Goal: Transaction & Acquisition: Purchase product/service

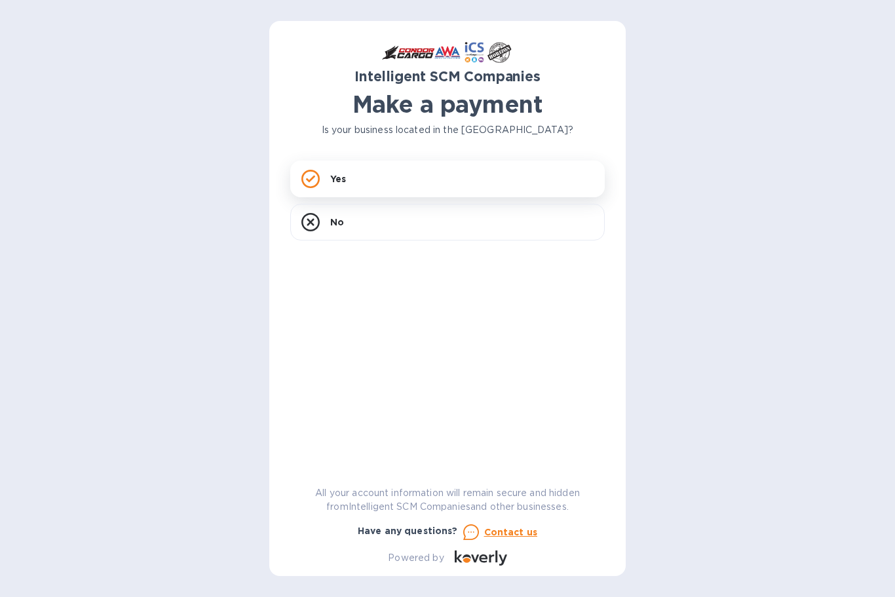
click at [447, 181] on div "Yes" at bounding box center [447, 179] width 315 height 37
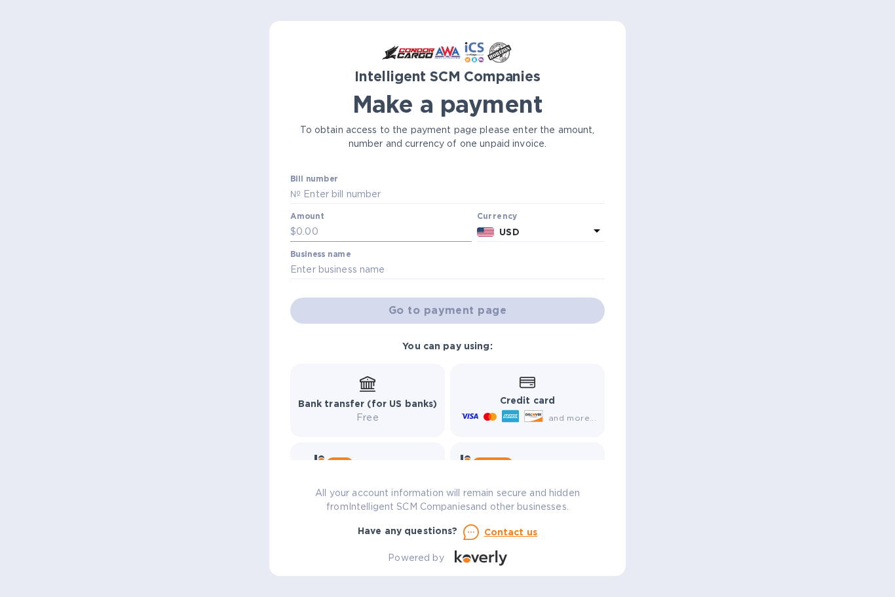
click at [339, 231] on input "text" at bounding box center [384, 232] width 176 height 20
type input "1,906.18"
click at [457, 274] on input "text" at bounding box center [447, 270] width 315 height 20
type input "Lotus Design"
click at [406, 197] on input "text" at bounding box center [453, 195] width 304 height 20
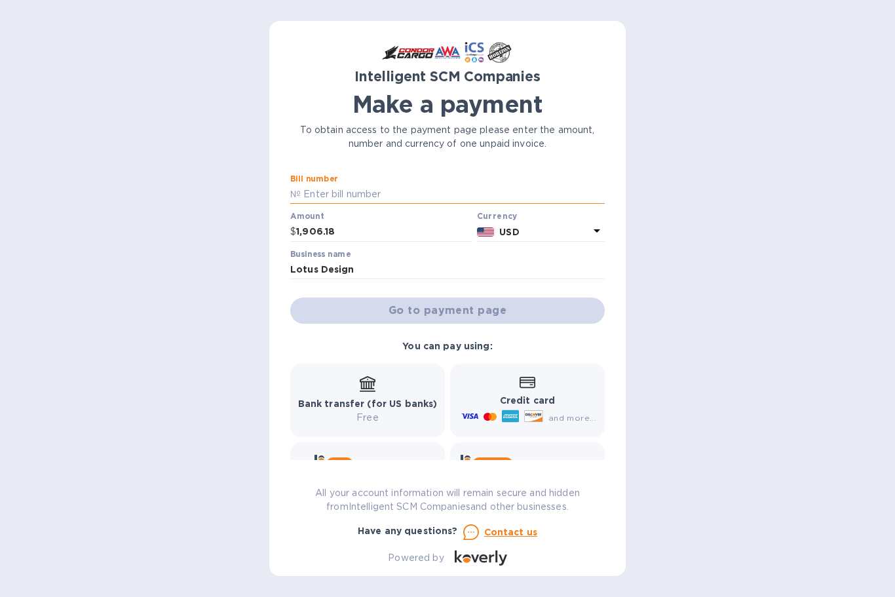
paste input "S00522295"
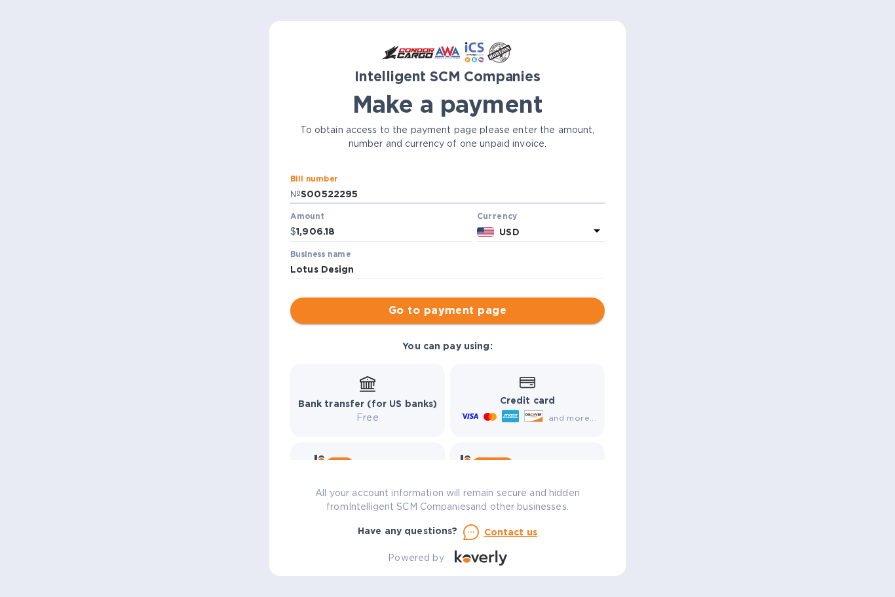
type input "S00522295"
click at [541, 314] on span "Go to payment page" at bounding box center [448, 311] width 294 height 16
